Goal: Obtain resource: Download file/media

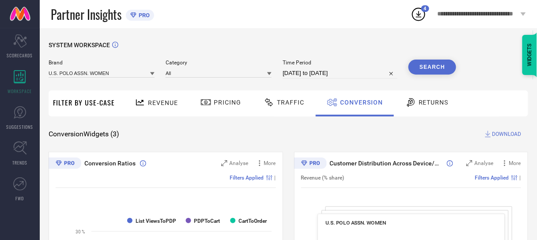
select select "3"
select select "2025"
select select "4"
select select "2025"
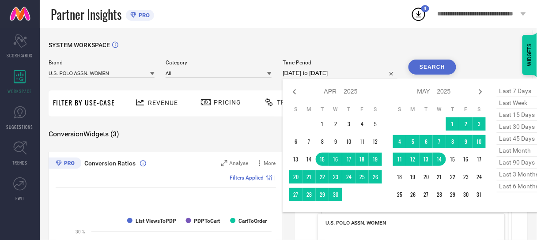
click at [312, 77] on input "[DATE] to [DATE]" at bounding box center [340, 73] width 115 height 11
click at [295, 91] on icon at bounding box center [294, 91] width 3 height 5
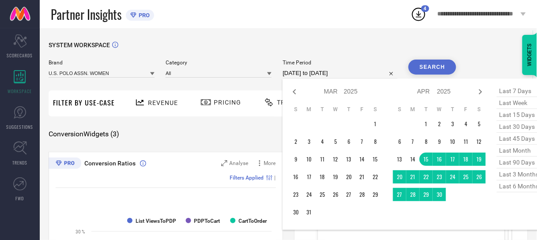
click at [295, 91] on icon at bounding box center [294, 91] width 3 height 5
select select "1"
select select "2025"
select select "2"
select select "2025"
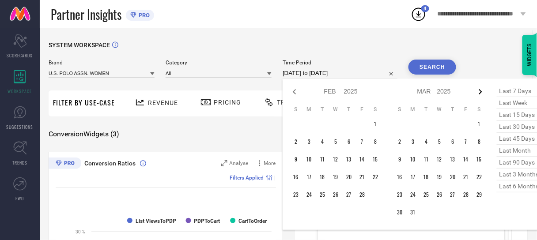
click at [480, 95] on icon at bounding box center [480, 92] width 11 height 11
select select "2"
select select "2025"
select select "3"
select select "2025"
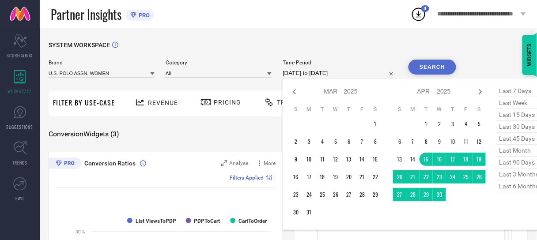
click at [480, 95] on icon at bounding box center [480, 92] width 11 height 11
select select "3"
select select "2025"
select select "4"
select select "2025"
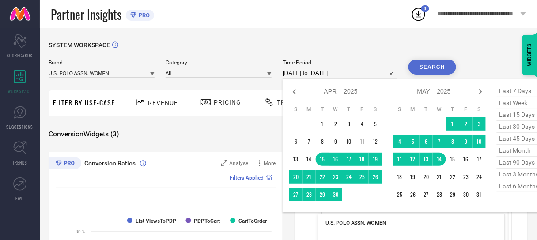
click at [480, 95] on icon at bounding box center [480, 92] width 11 height 11
select select "4"
select select "2025"
select select "5"
select select "2025"
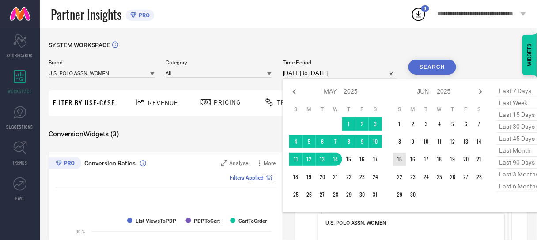
type input "After [DATE]"
click at [404, 159] on td "15" at bounding box center [399, 159] width 13 height 13
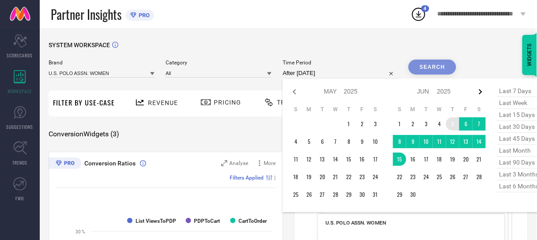
click at [481, 93] on icon at bounding box center [480, 91] width 3 height 5
select select "5"
select select "2025"
select select "6"
select select "2025"
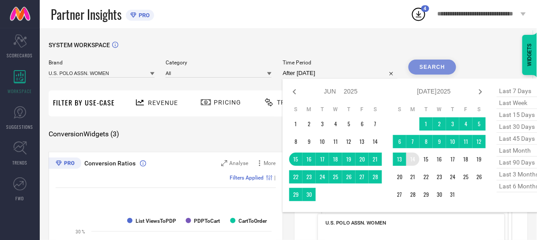
type input "[DATE] to [DATE]"
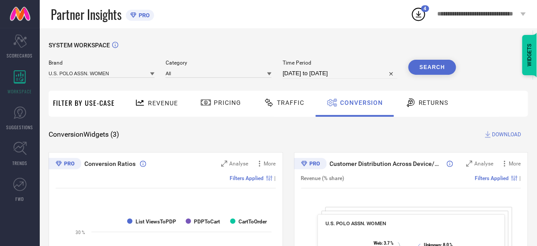
click at [423, 70] on button "Search" at bounding box center [432, 67] width 48 height 15
click at [502, 133] on span "DOWNLOAD" at bounding box center [506, 134] width 29 height 9
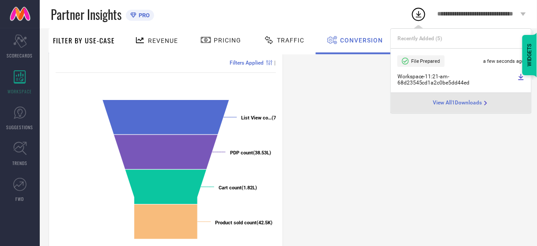
scroll to position [372, 0]
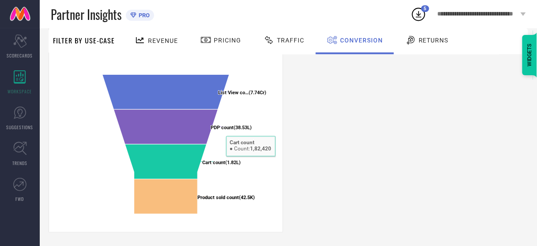
click at [336, 162] on div "Conversion Ratios Analyse More Filters Applied | Created with Highcharts 9.3.3 …" at bounding box center [289, 6] width 480 height 453
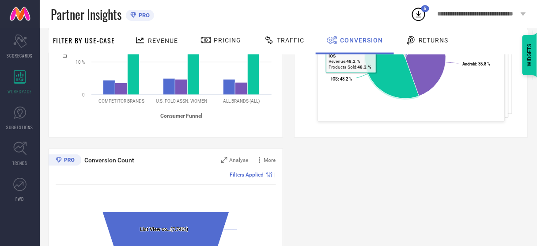
scroll to position [0, 0]
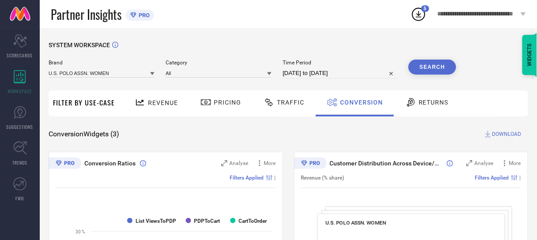
select select "5"
select select "2025"
select select "6"
select select "2025"
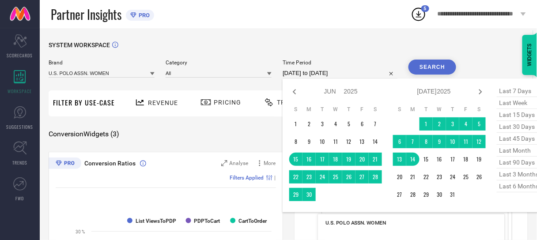
click at [331, 73] on input "[DATE] to [DATE]" at bounding box center [340, 73] width 115 height 11
click at [292, 91] on icon at bounding box center [294, 92] width 11 height 11
select select "4"
select select "2025"
select select "5"
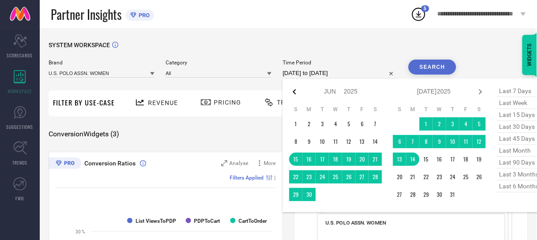
select select "2025"
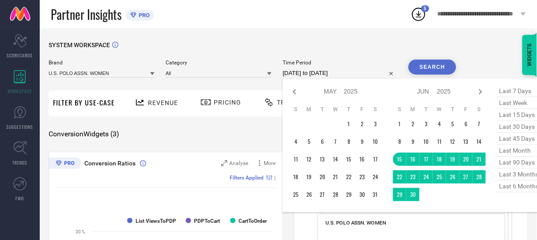
click at [292, 91] on icon at bounding box center [294, 92] width 11 height 11
select select "2"
select select "2025"
select select "3"
select select "2025"
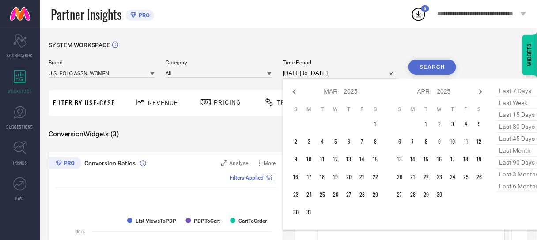
click at [292, 91] on icon at bounding box center [294, 92] width 11 height 11
select select "2025"
select select "1"
select select "2025"
click at [292, 91] on icon at bounding box center [294, 92] width 11 height 11
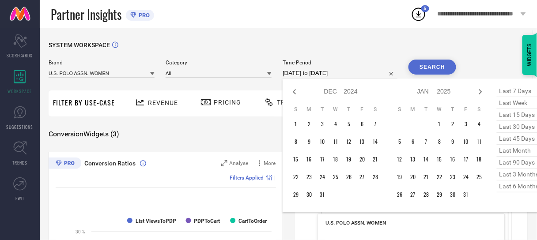
click at [292, 91] on icon at bounding box center [294, 92] width 11 height 11
select select "10"
select select "2024"
select select "11"
select select "2024"
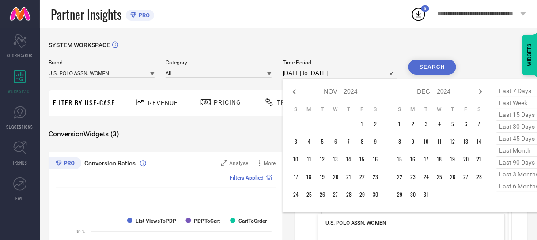
click at [292, 91] on icon at bounding box center [294, 92] width 11 height 11
select select "9"
select select "2024"
select select "10"
select select "2024"
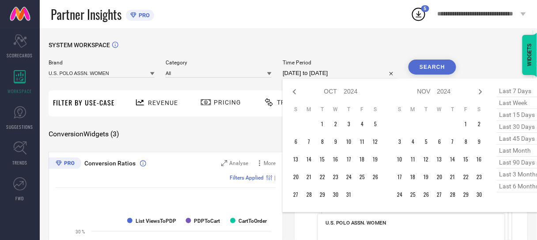
click at [292, 91] on icon at bounding box center [294, 92] width 11 height 11
select select "8"
select select "2024"
select select "9"
select select "2024"
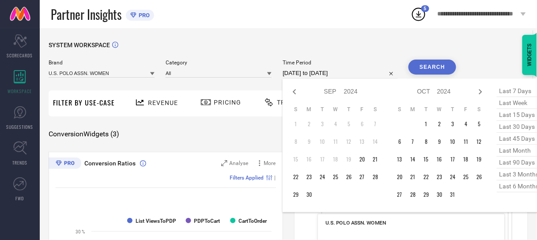
click at [292, 91] on icon at bounding box center [294, 92] width 11 height 11
select select "7"
select select "2024"
select select "8"
select select "2024"
